Goal: Information Seeking & Learning: Learn about a topic

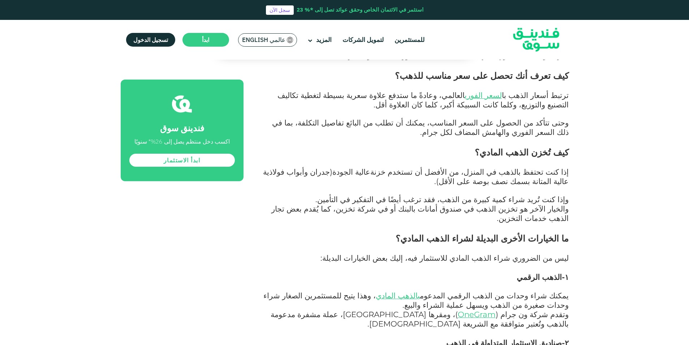
scroll to position [1289, 0]
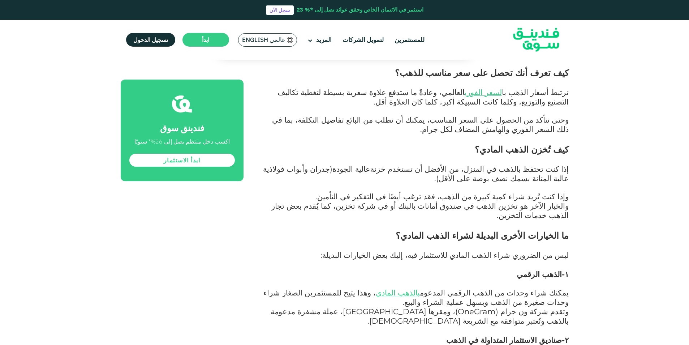
click at [485, 307] on span "OneGram" at bounding box center [477, 311] width 38 height 9
drag, startPoint x: 489, startPoint y: 282, endPoint x: 492, endPoint y: 284, distance: 4.1
drag, startPoint x: 492, startPoint y: 284, endPoint x: 587, endPoint y: 281, distance: 95.1
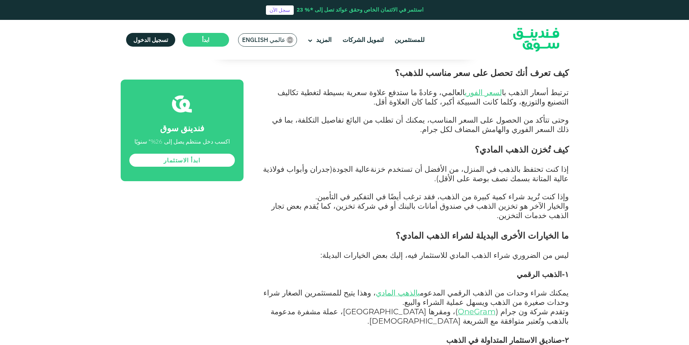
drag, startPoint x: 556, startPoint y: 282, endPoint x: 493, endPoint y: 287, distance: 62.7
drag, startPoint x: 493, startPoint y: 287, endPoint x: 520, endPoint y: 280, distance: 27.6
copy span "SPDR Gold Trust"
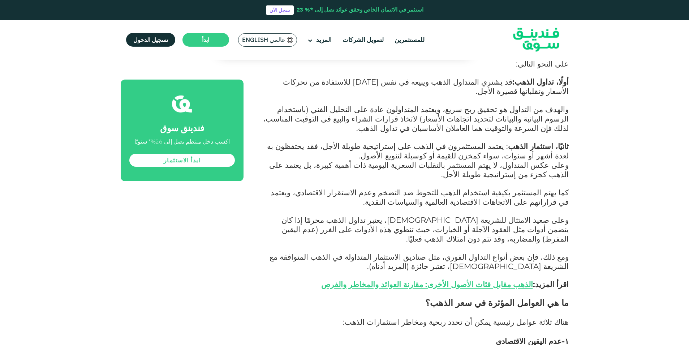
scroll to position [536, 0]
